Goal: Complete application form

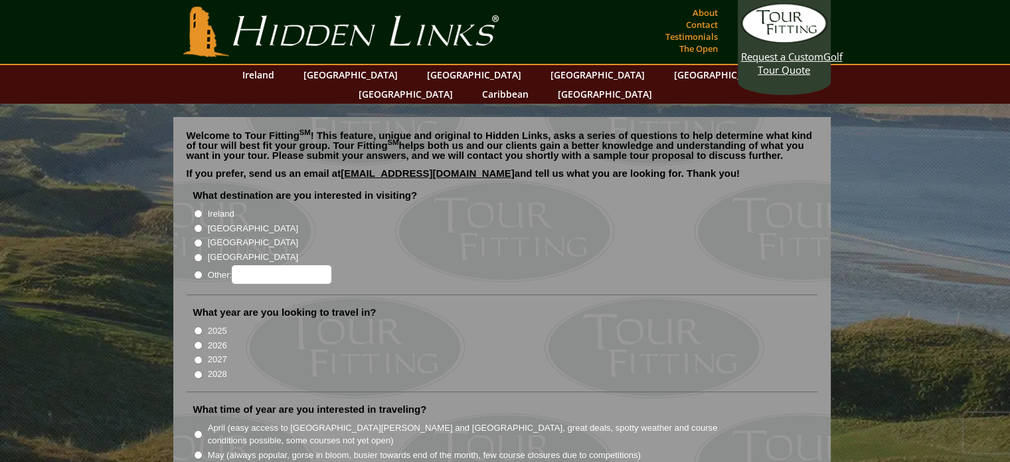
click at [199, 224] on input "[GEOGRAPHIC_DATA]" at bounding box center [198, 228] width 9 height 9
radio input "true"
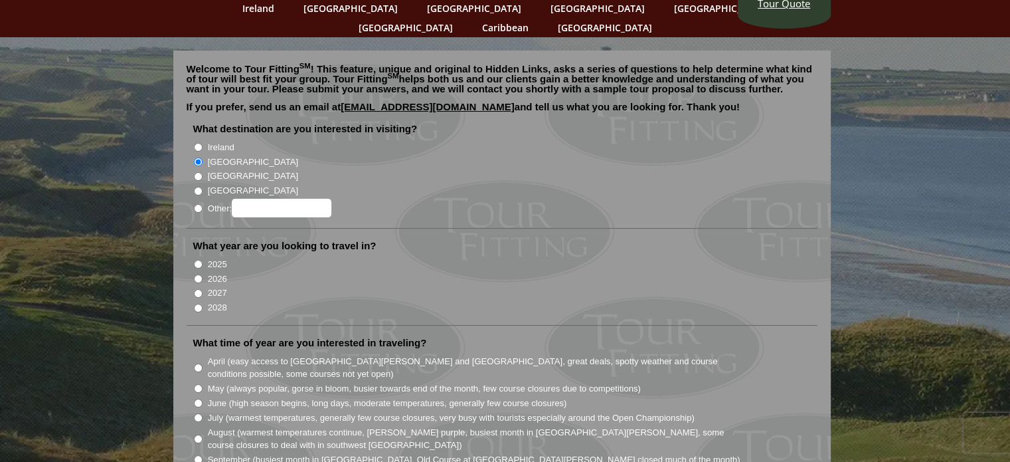
scroll to position [133, 0]
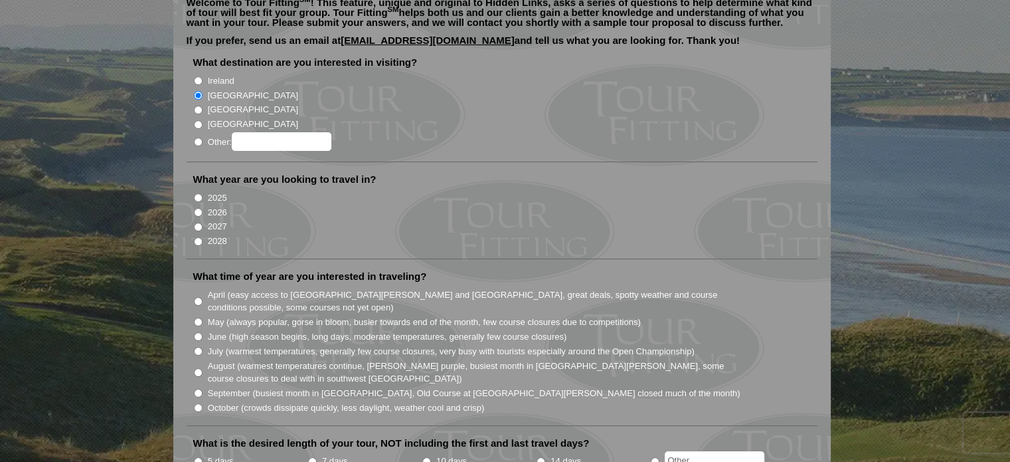
click at [199, 208] on input "2026" at bounding box center [198, 212] width 9 height 9
radio input "true"
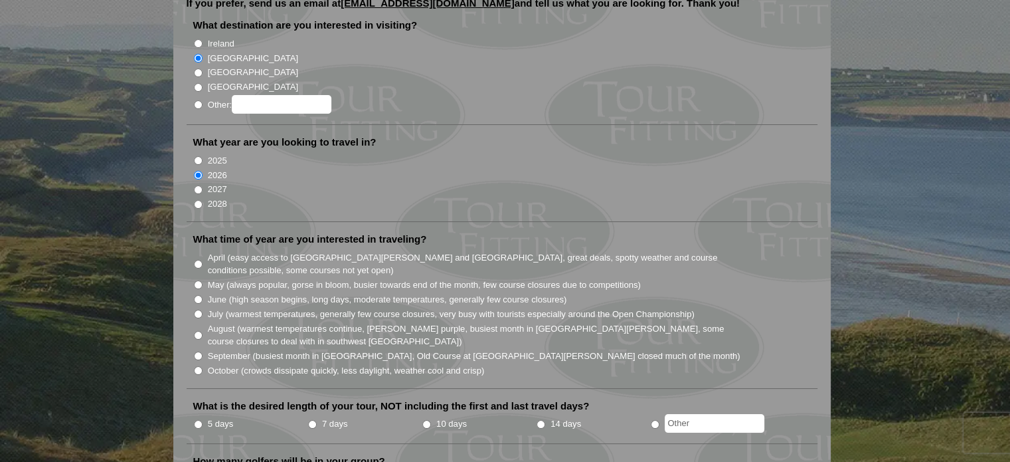
scroll to position [199, 0]
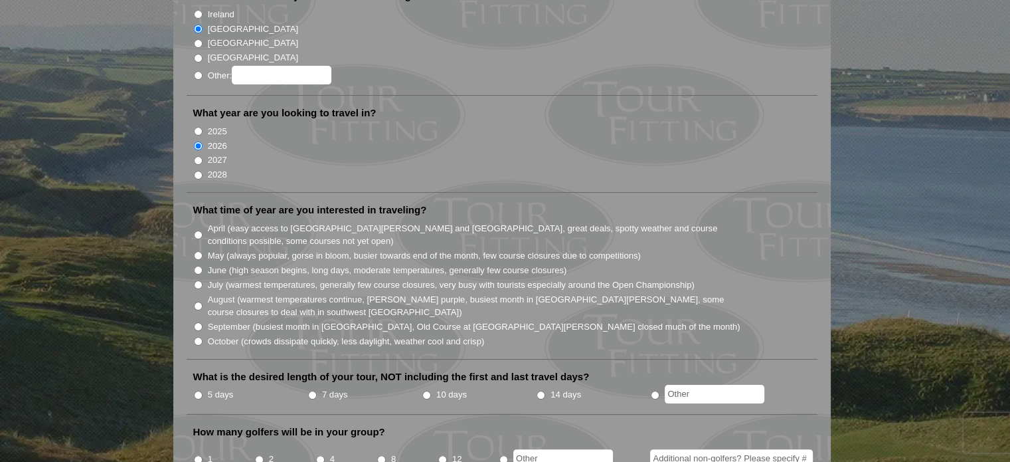
click at [199, 266] on input "June (high season begins, long days, moderate temperatures, generally few cours…" at bounding box center [198, 270] width 9 height 9
radio input "true"
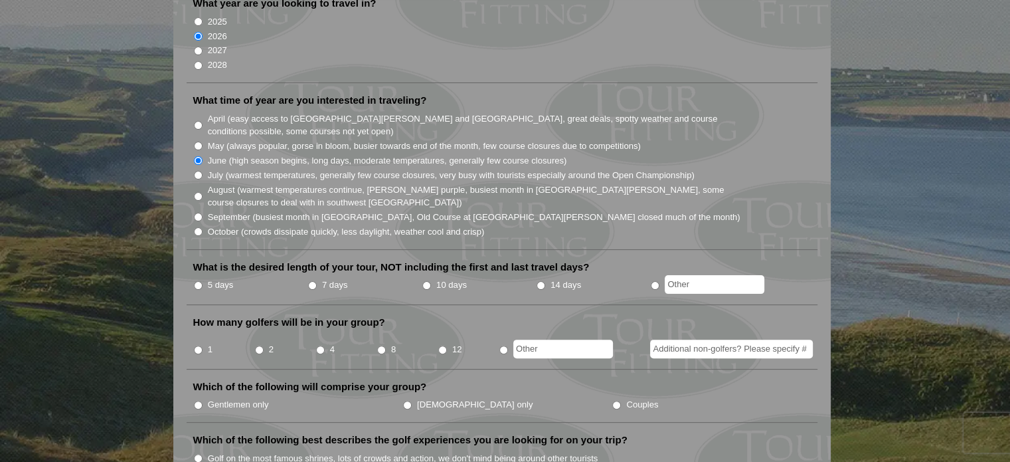
scroll to position [332, 0]
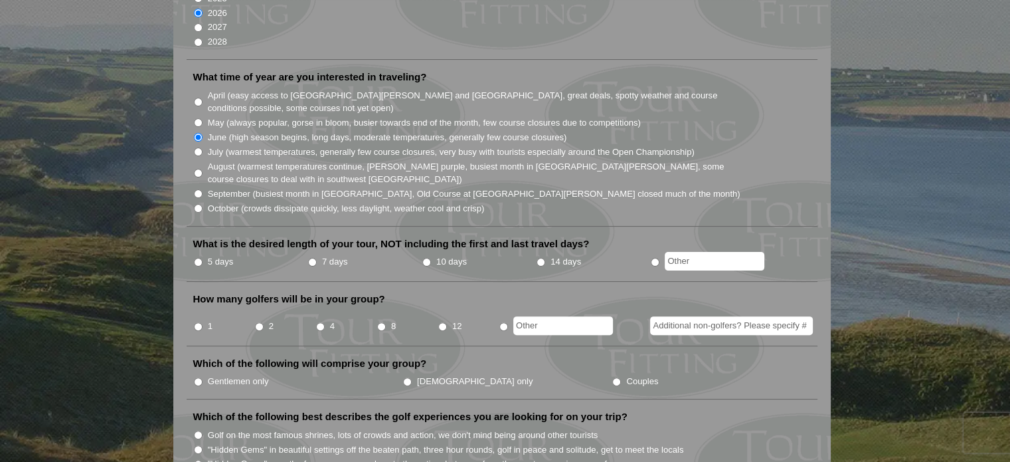
click at [199, 258] on input "5 days" at bounding box center [198, 262] width 9 height 9
radio input "true"
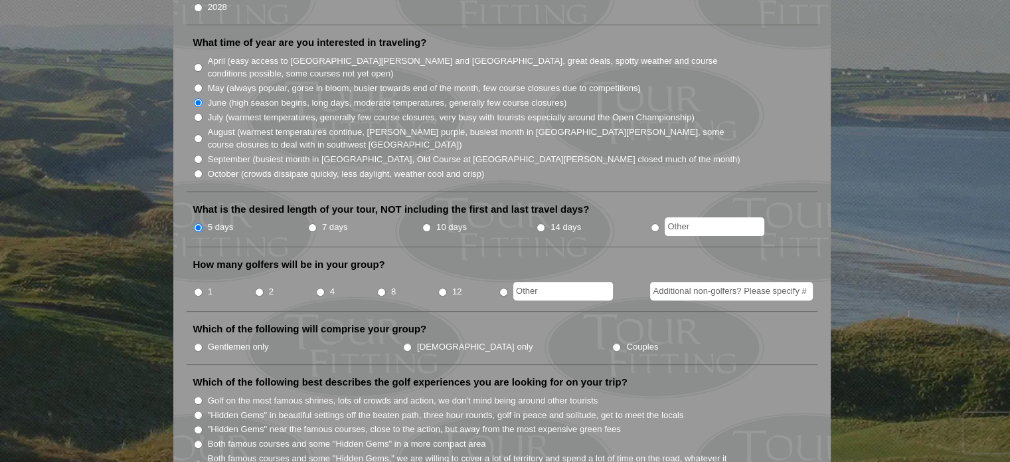
scroll to position [399, 0]
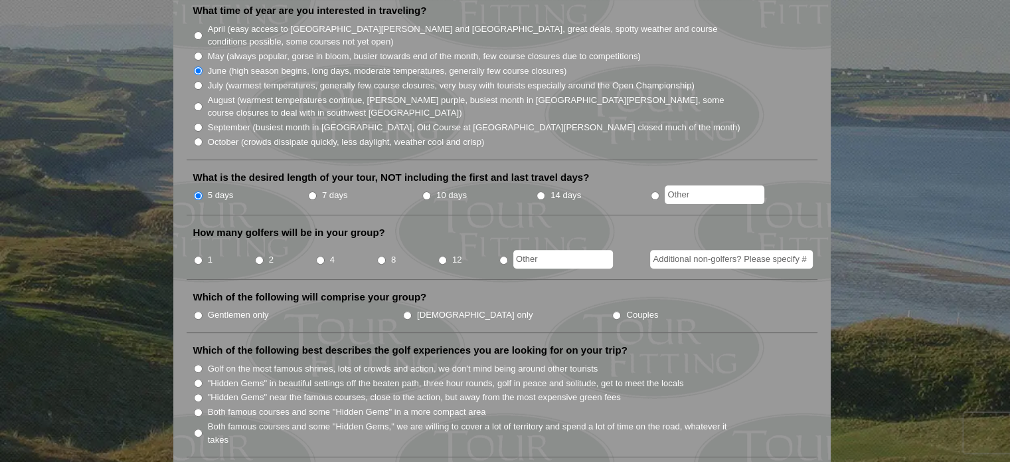
click at [198, 256] on input "1" at bounding box center [198, 260] width 9 height 9
radio input "true"
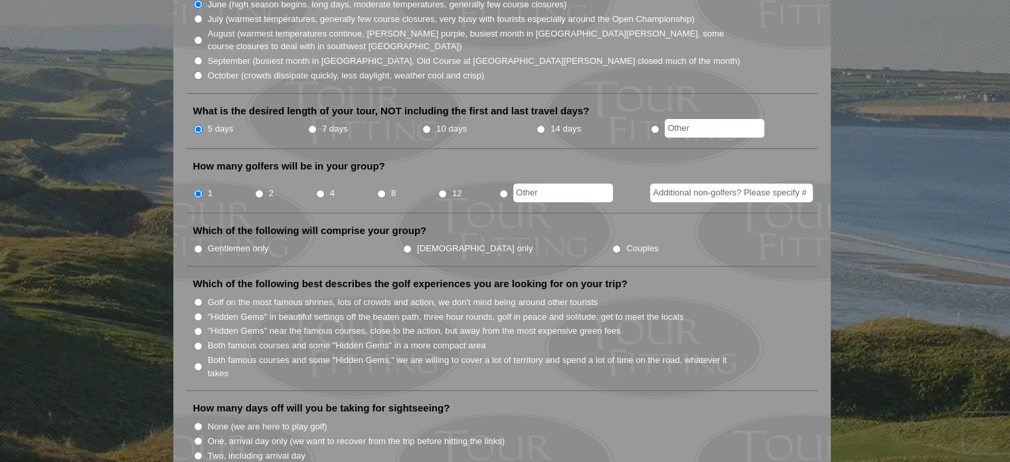
click at [199, 244] on input "Gentlemen only" at bounding box center [198, 248] width 9 height 9
radio input "true"
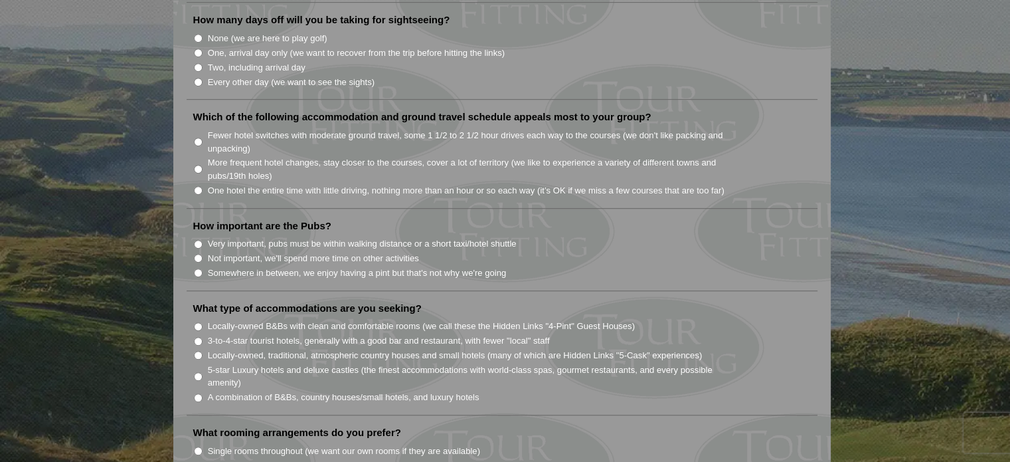
scroll to position [531, 0]
